Goal: Task Accomplishment & Management: Manage account settings

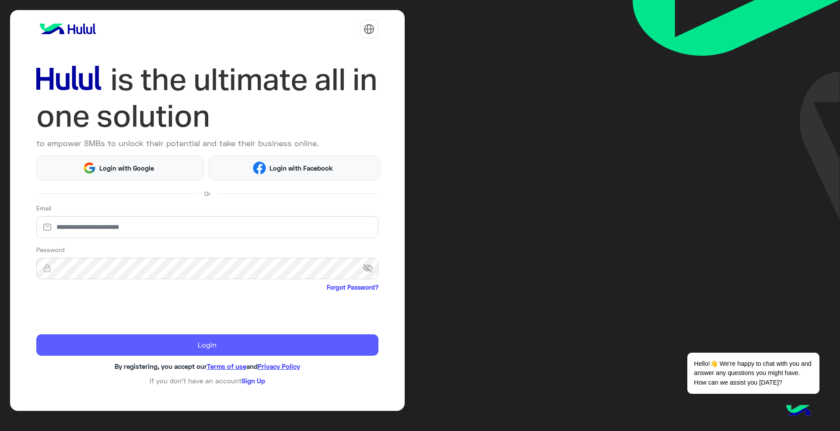
click at [149, 348] on button "Login" at bounding box center [207, 345] width 342 height 22
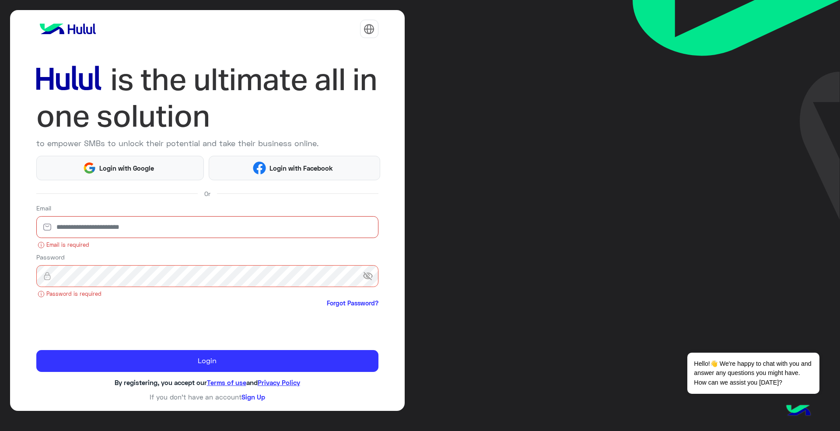
click at [150, 227] on input "email" at bounding box center [207, 227] width 342 height 22
type input "**********"
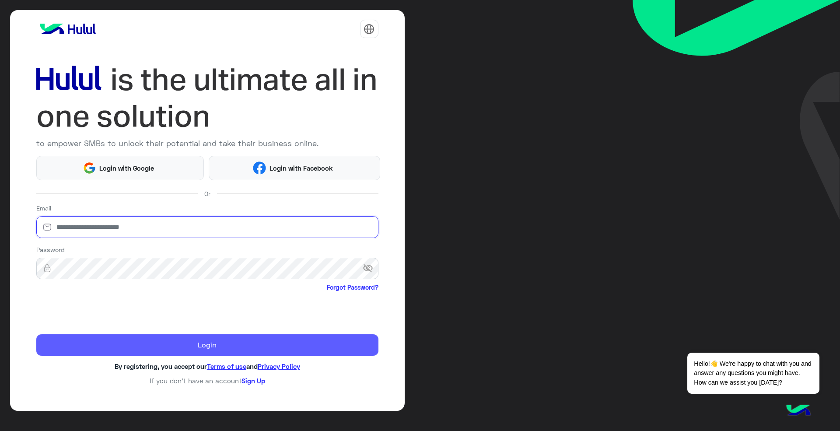
type input "**********"
click at [194, 350] on button "Login" at bounding box center [207, 345] width 342 height 22
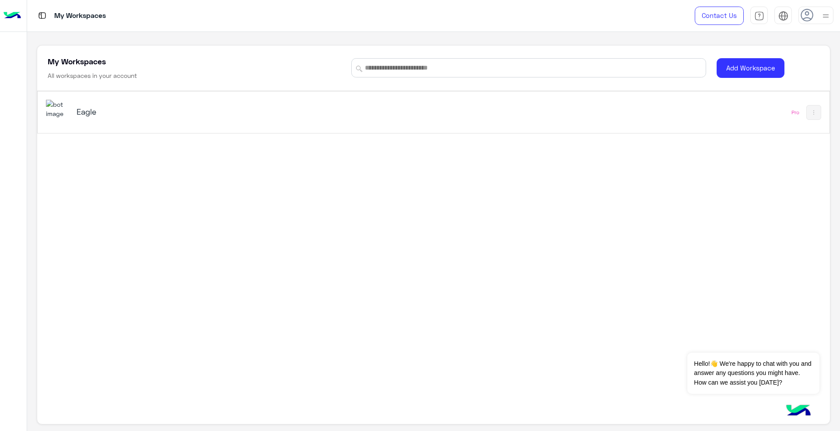
click at [561, 121] on div "Eagle Pro" at bounding box center [433, 112] width 791 height 42
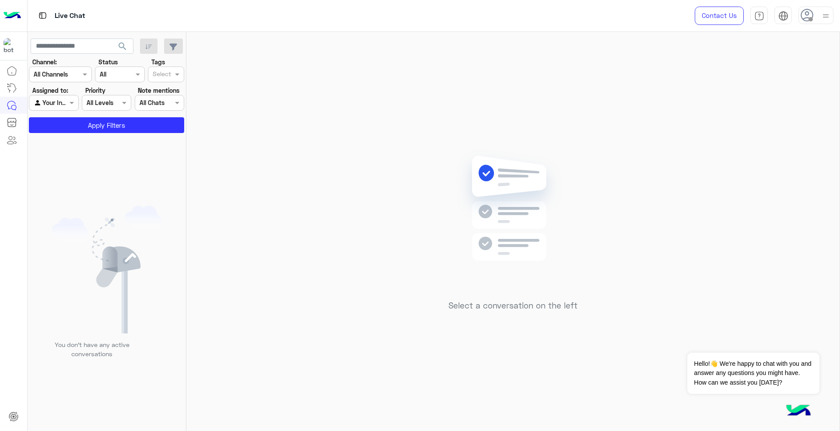
click at [800, 18] on icon at bounding box center [806, 15] width 13 height 13
click at [772, 64] on label "Online" at bounding box center [778, 67] width 95 height 16
click at [588, 103] on div "Select a conversation on the left" at bounding box center [512, 233] width 653 height 402
click at [810, 16] on div at bounding box center [806, 13] width 12 height 12
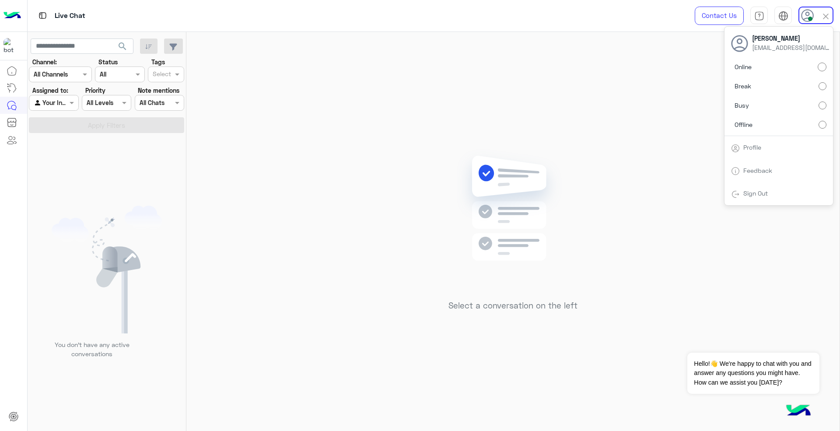
click at [783, 118] on label "Offline" at bounding box center [778, 124] width 95 height 16
click at [755, 195] on link "Sign Out" at bounding box center [755, 192] width 24 height 7
